Goal: Information Seeking & Learning: Learn about a topic

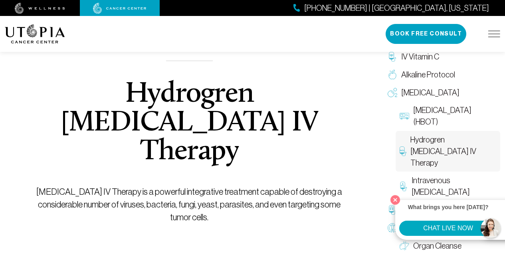
scroll to position [80, 0]
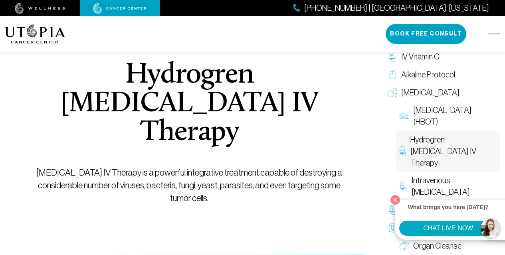
click at [117, 167] on p "[MEDICAL_DATA] IV Therapy is a powerful integrative treatment capable of destro…" at bounding box center [189, 186] width 318 height 38
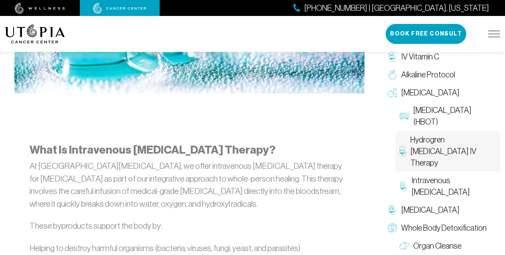
scroll to position [360, 0]
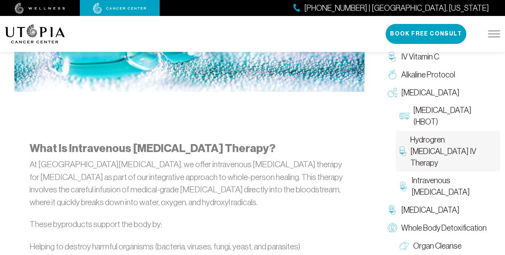
click at [54, 158] on p "At [GEOGRAPHIC_DATA][MEDICAL_DATA], we offer intravenous [MEDICAL_DATA] therapy…" at bounding box center [190, 183] width 320 height 50
click at [119, 158] on p "At [GEOGRAPHIC_DATA][MEDICAL_DATA], we offer intravenous [MEDICAL_DATA] therapy…" at bounding box center [190, 183] width 320 height 50
click at [73, 158] on p "At [GEOGRAPHIC_DATA][MEDICAL_DATA], we offer intravenous [MEDICAL_DATA] therapy…" at bounding box center [190, 183] width 320 height 50
click at [111, 158] on p "At [GEOGRAPHIC_DATA][MEDICAL_DATA], we offer intravenous [MEDICAL_DATA] therapy…" at bounding box center [190, 183] width 320 height 50
click at [223, 158] on p "At [GEOGRAPHIC_DATA][MEDICAL_DATA], we offer intravenous [MEDICAL_DATA] therapy…" at bounding box center [190, 183] width 320 height 50
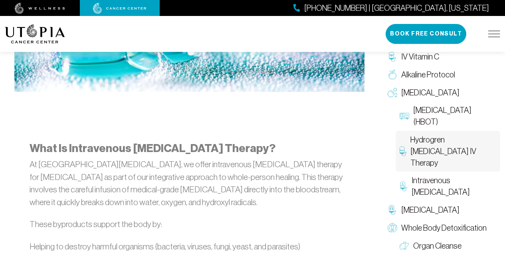
click at [60, 164] on p "At [GEOGRAPHIC_DATA][MEDICAL_DATA], we offer intravenous [MEDICAL_DATA] therapy…" at bounding box center [190, 183] width 320 height 50
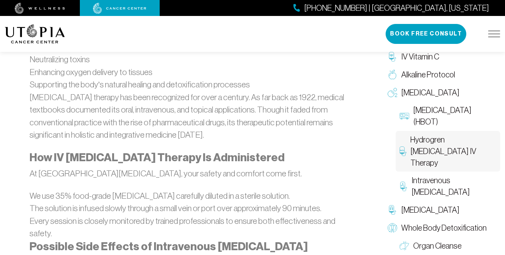
scroll to position [599, 0]
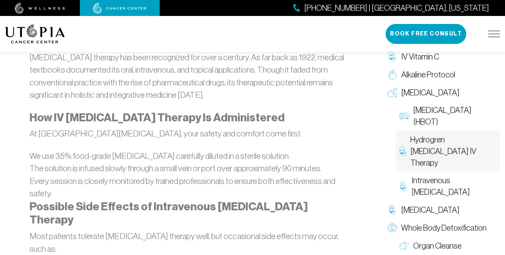
click at [227, 150] on li "We use 35% food-grade [MEDICAL_DATA] carefully diluted in a sterile solution." at bounding box center [190, 156] width 320 height 13
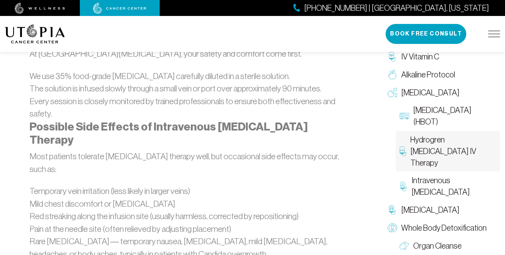
scroll to position [719, 0]
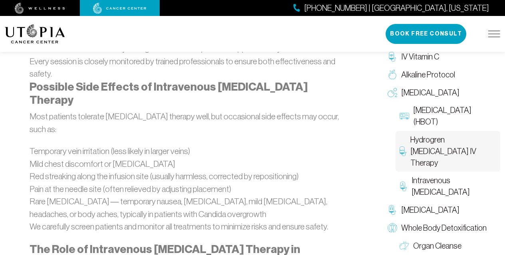
click at [63, 145] on li "Temporary vein irritation (less likely in larger veins)" at bounding box center [190, 151] width 320 height 13
click at [49, 158] on li "Mild chest discomfort or [MEDICAL_DATA]" at bounding box center [190, 164] width 320 height 13
click at [56, 170] on li "Red streaking along the infusion site (usually harmless, corrected by repositio…" at bounding box center [190, 176] width 320 height 13
click at [57, 183] on li "Pain at the needle site (often relieved by adjusting placement)" at bounding box center [190, 189] width 320 height 13
click at [56, 195] on li "Rare [MEDICAL_DATA] — temporary nausea, [MEDICAL_DATA], mild [MEDICAL_DATA], he…" at bounding box center [190, 207] width 320 height 25
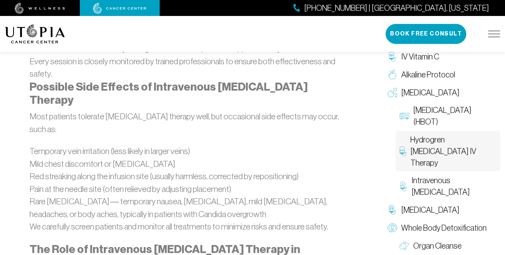
click at [154, 195] on li "Rare [MEDICAL_DATA] — temporary nausea, [MEDICAL_DATA], mild [MEDICAL_DATA], he…" at bounding box center [190, 207] width 320 height 25
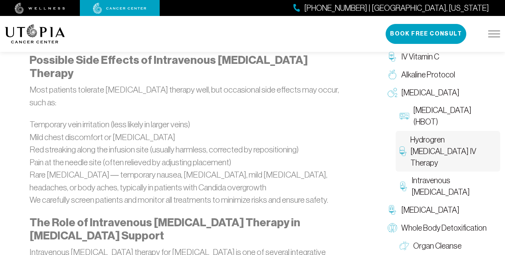
scroll to position [759, 0]
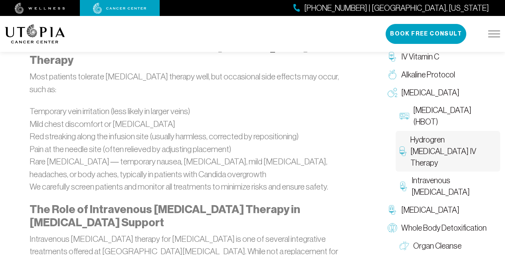
click at [54, 155] on li "Rare [MEDICAL_DATA] — temporary nausea, [MEDICAL_DATA], mild [MEDICAL_DATA], he…" at bounding box center [190, 167] width 320 height 25
click at [56, 181] on p "We carefully screen patients and monitor all treatments to minimize risks and e…" at bounding box center [190, 187] width 320 height 13
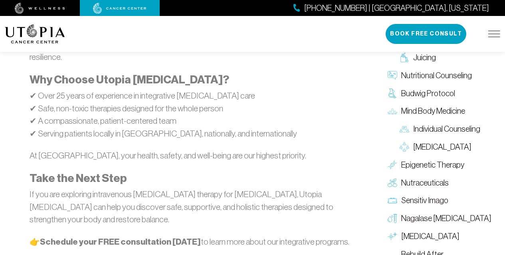
scroll to position [1079, 0]
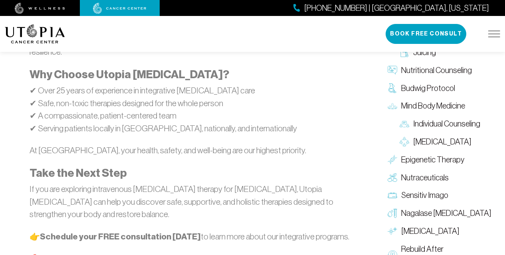
click at [243, 231] on p "👉 Schedule your FREE consultation [DATE] to learn more about our integrative pr…" at bounding box center [190, 237] width 320 height 13
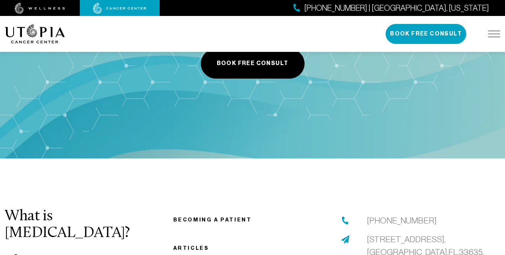
scroll to position [1558, 0]
